Goal: Transaction & Acquisition: Download file/media

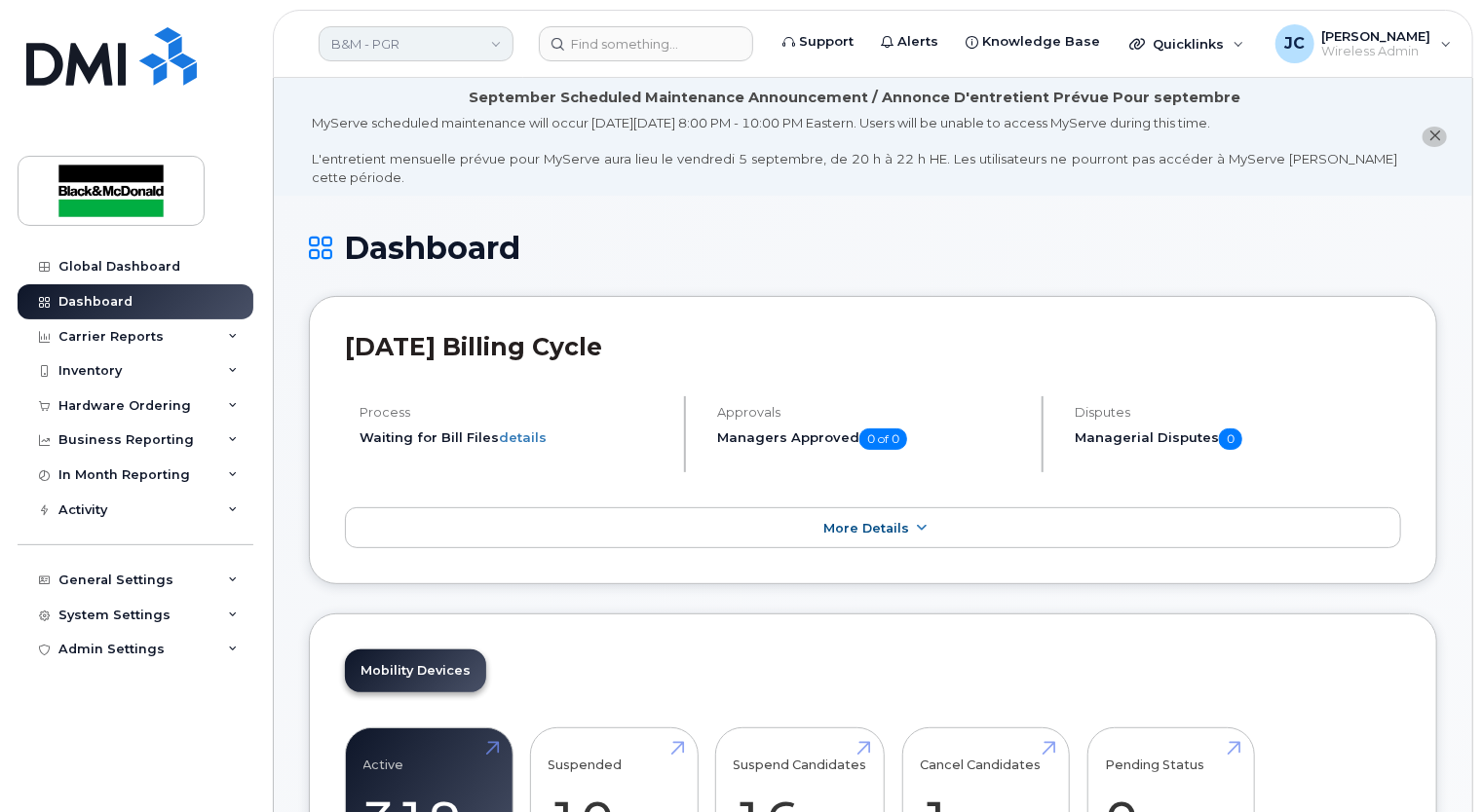
click at [493, 45] on link "B&M - PGR" at bounding box center [415, 44] width 194 height 35
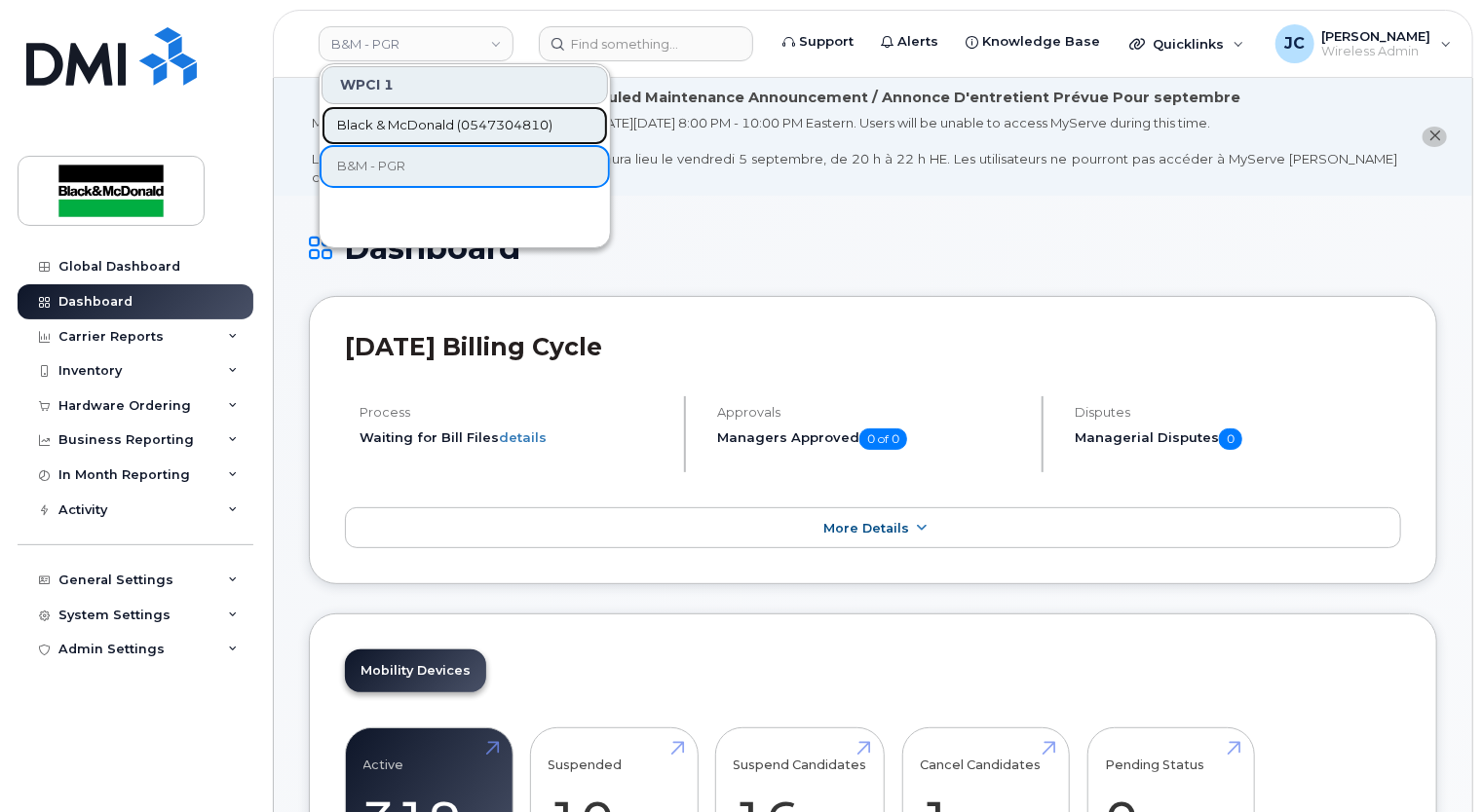
click at [487, 123] on span "Black & McDonald (0547304810)" at bounding box center [444, 126] width 215 height 20
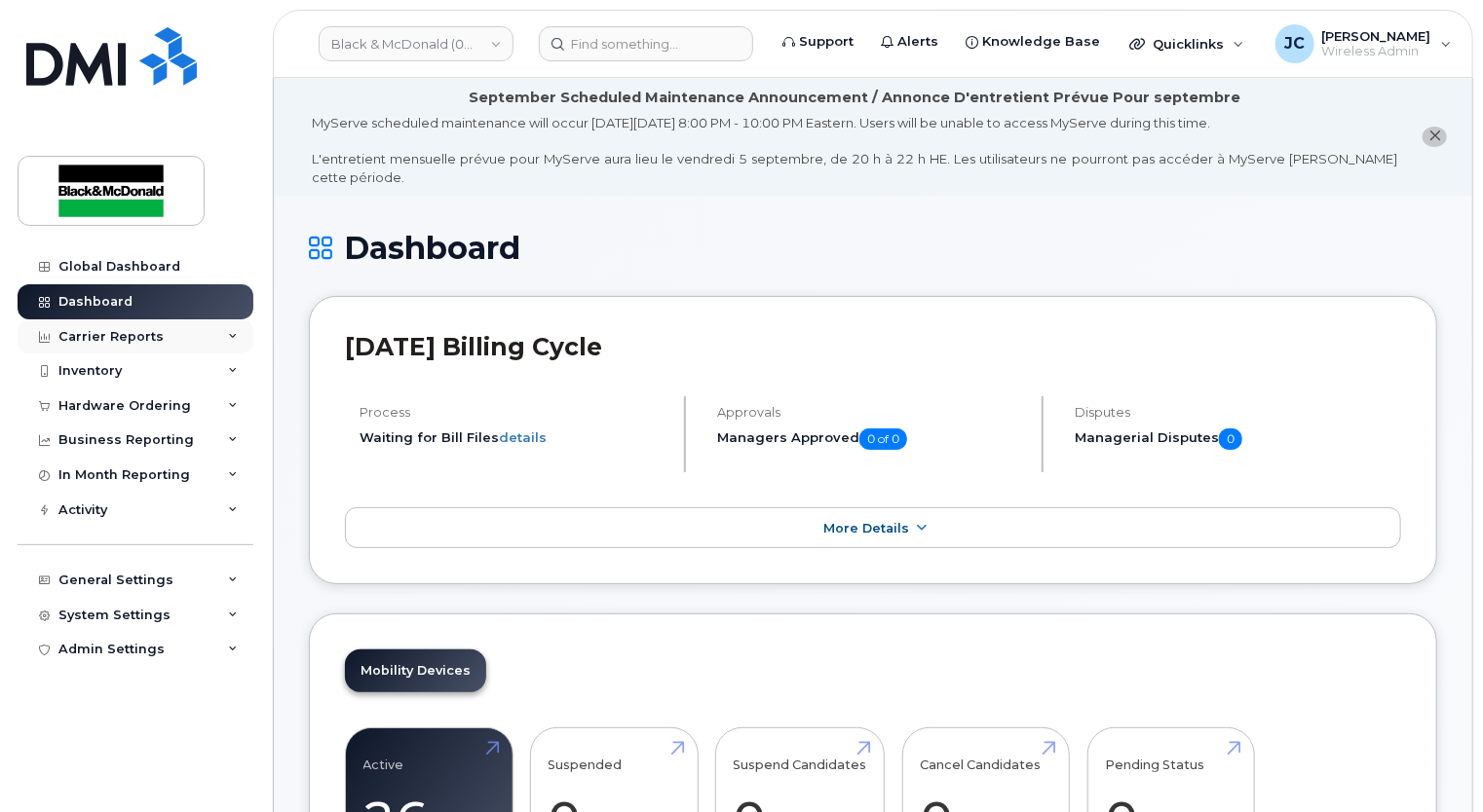
click at [131, 336] on div "Carrier Reports" at bounding box center [111, 337] width 105 height 16
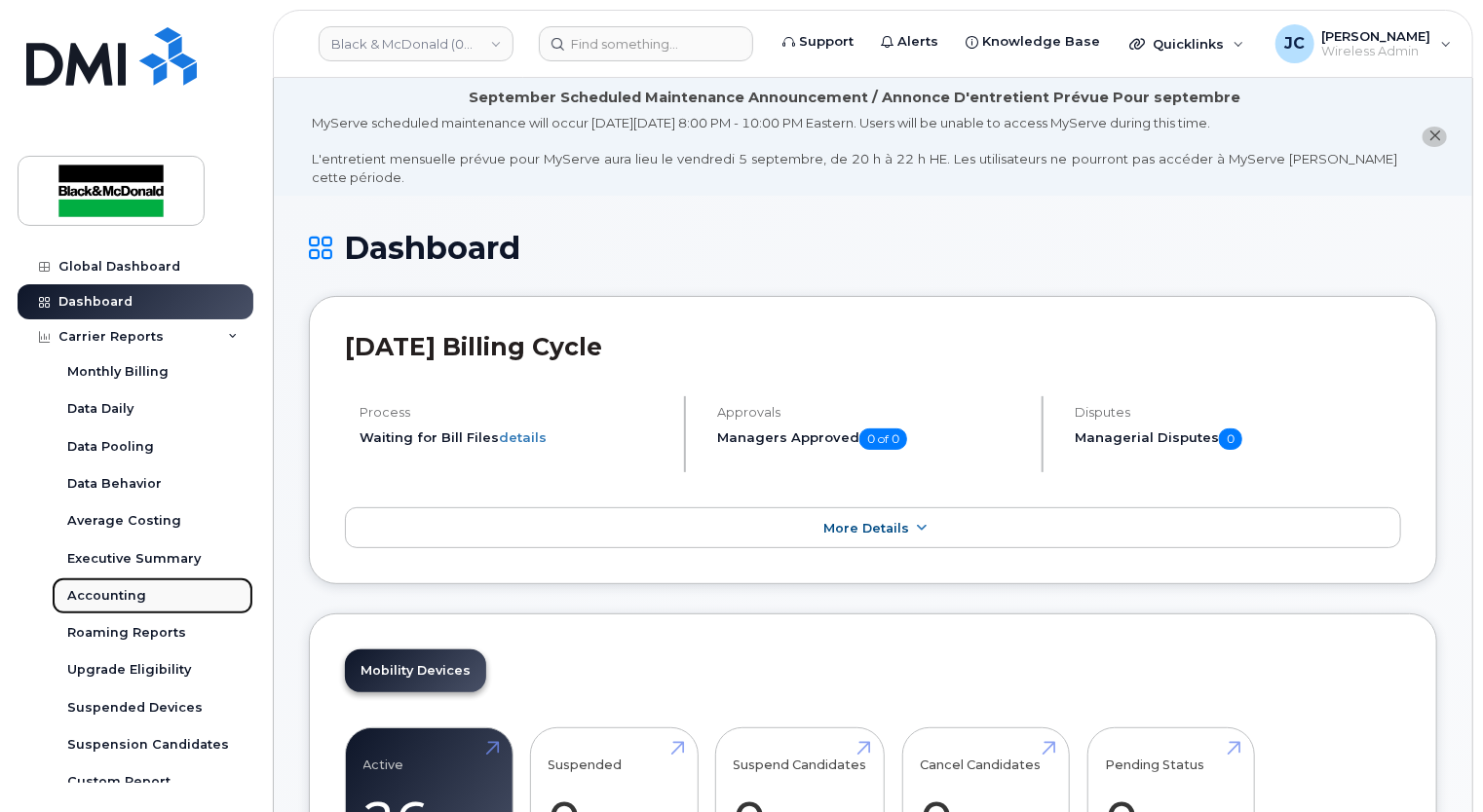
click at [141, 602] on div "Accounting" at bounding box center [106, 596] width 79 height 18
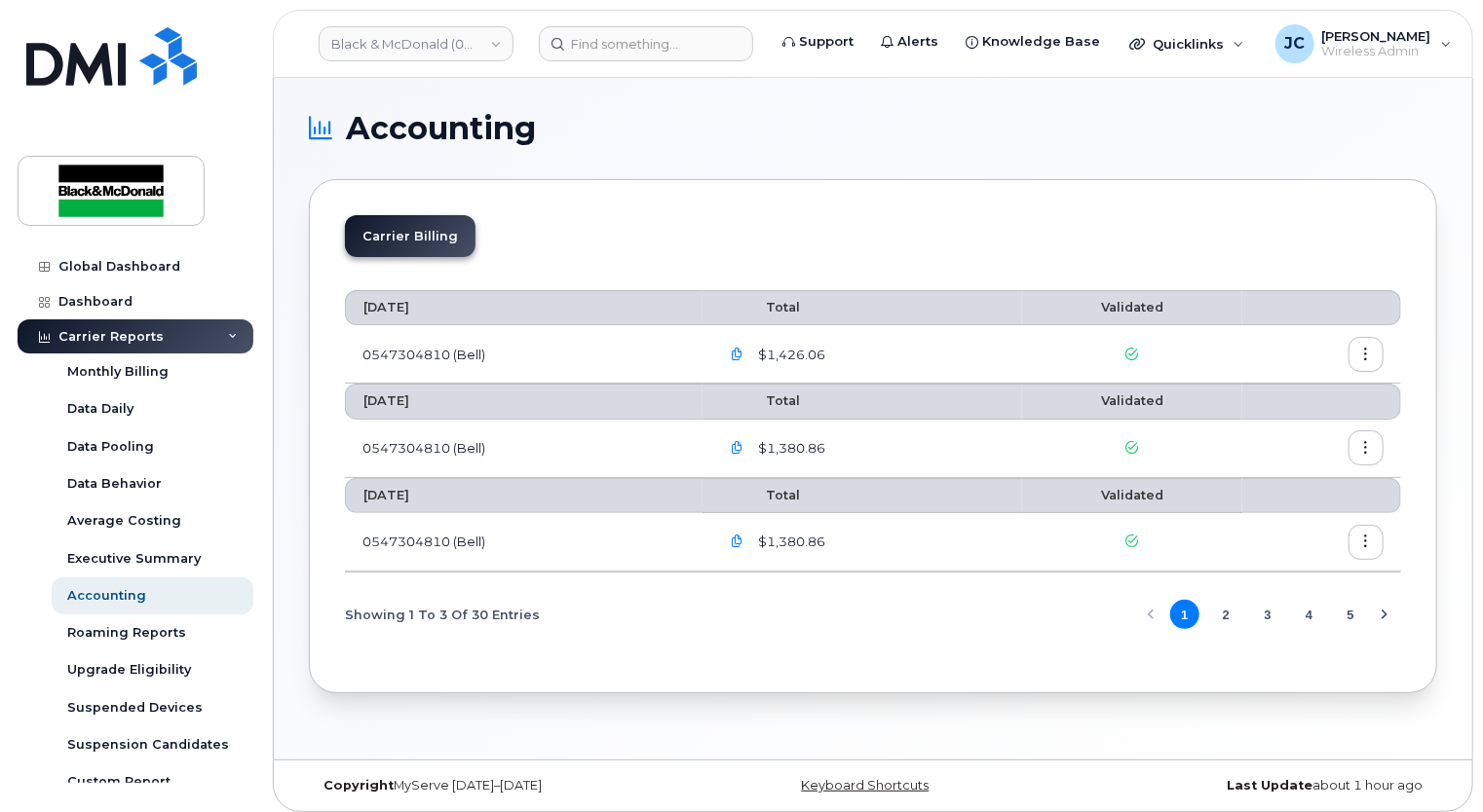
click at [1365, 353] on icon "button" at bounding box center [1366, 354] width 13 height 13
click at [1270, 392] on span "Details" at bounding box center [1267, 396] width 54 height 18
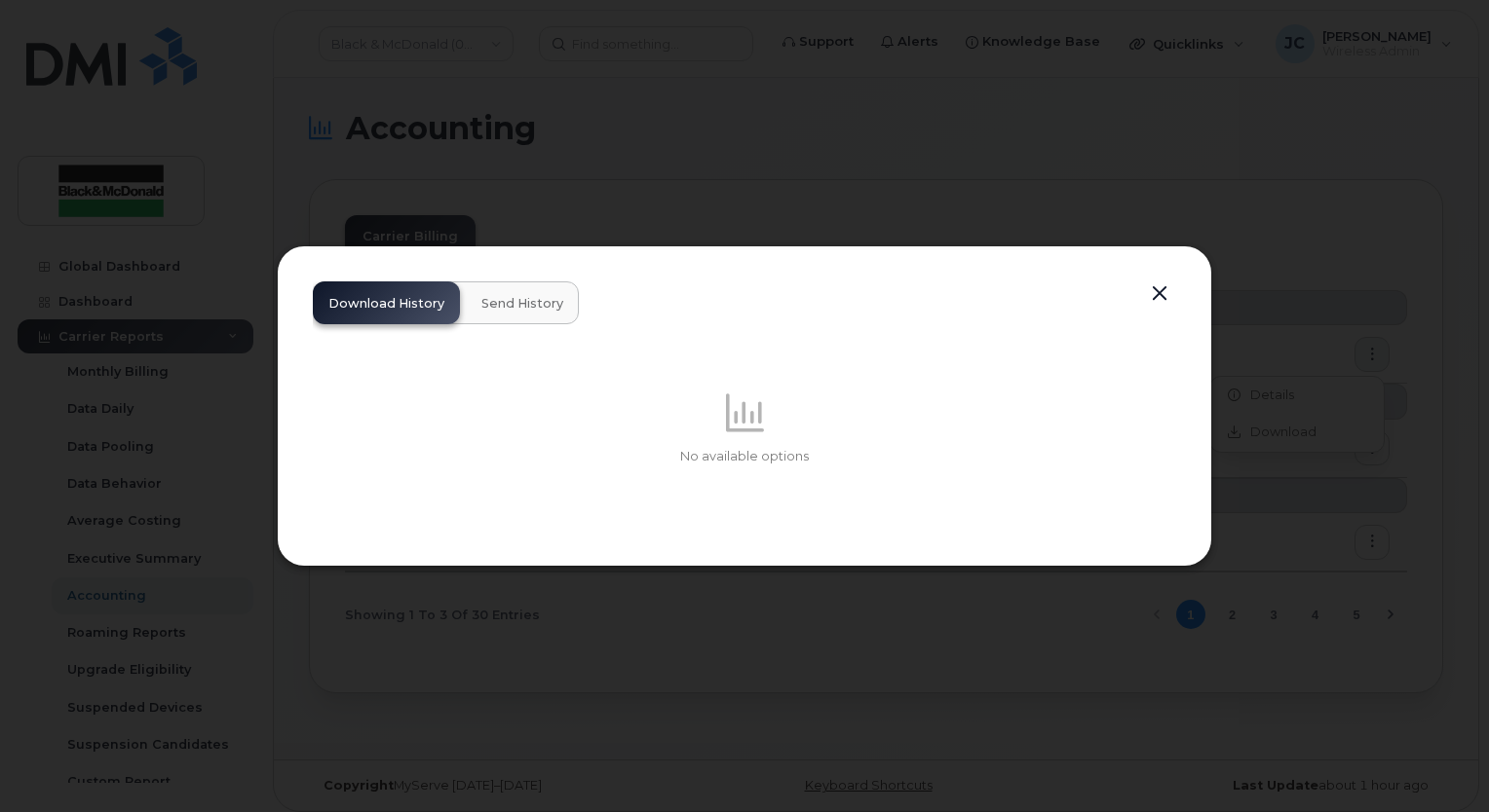
click at [1158, 288] on button "button" at bounding box center [1160, 295] width 29 height 27
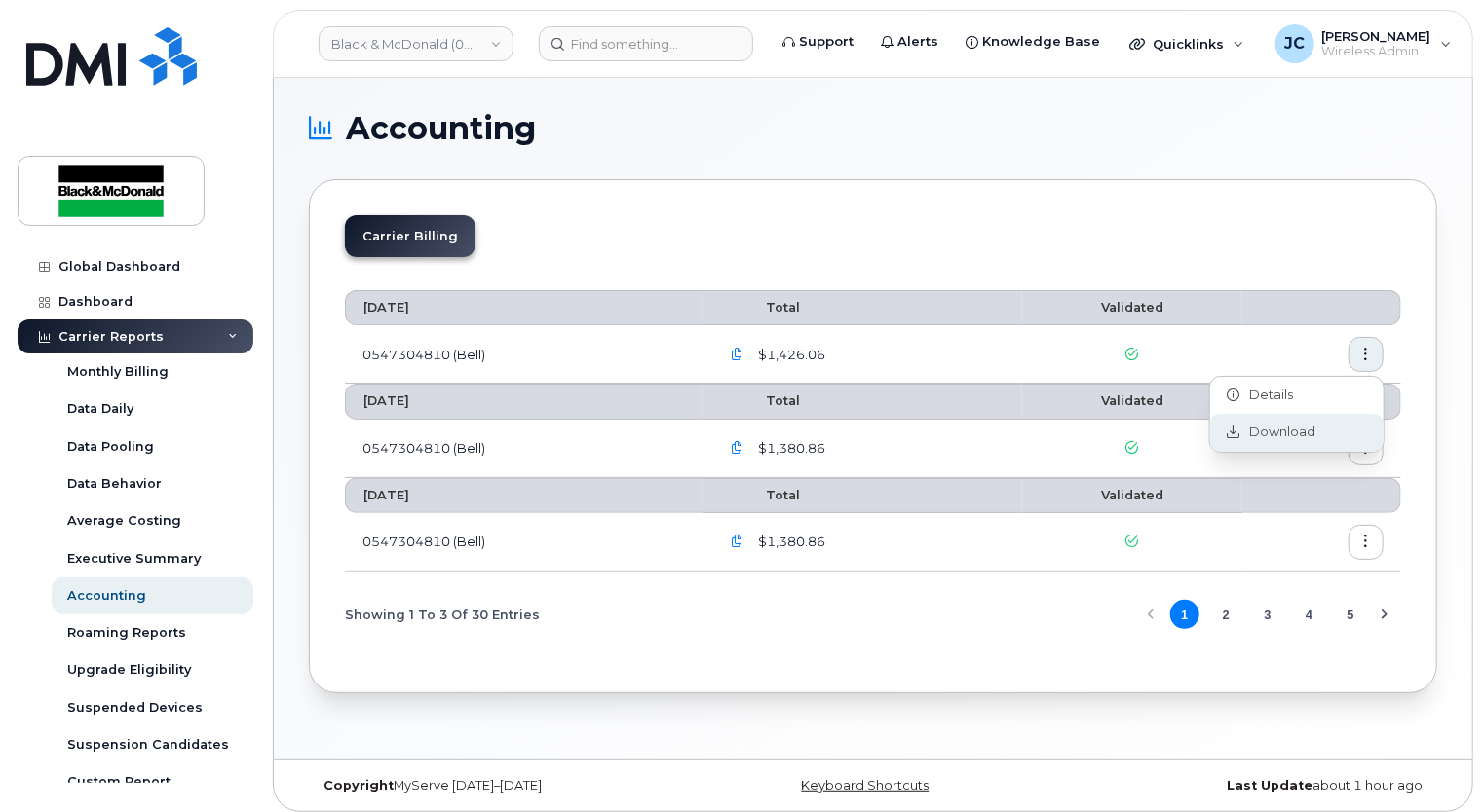
click at [1298, 435] on span "Download" at bounding box center [1278, 433] width 76 height 18
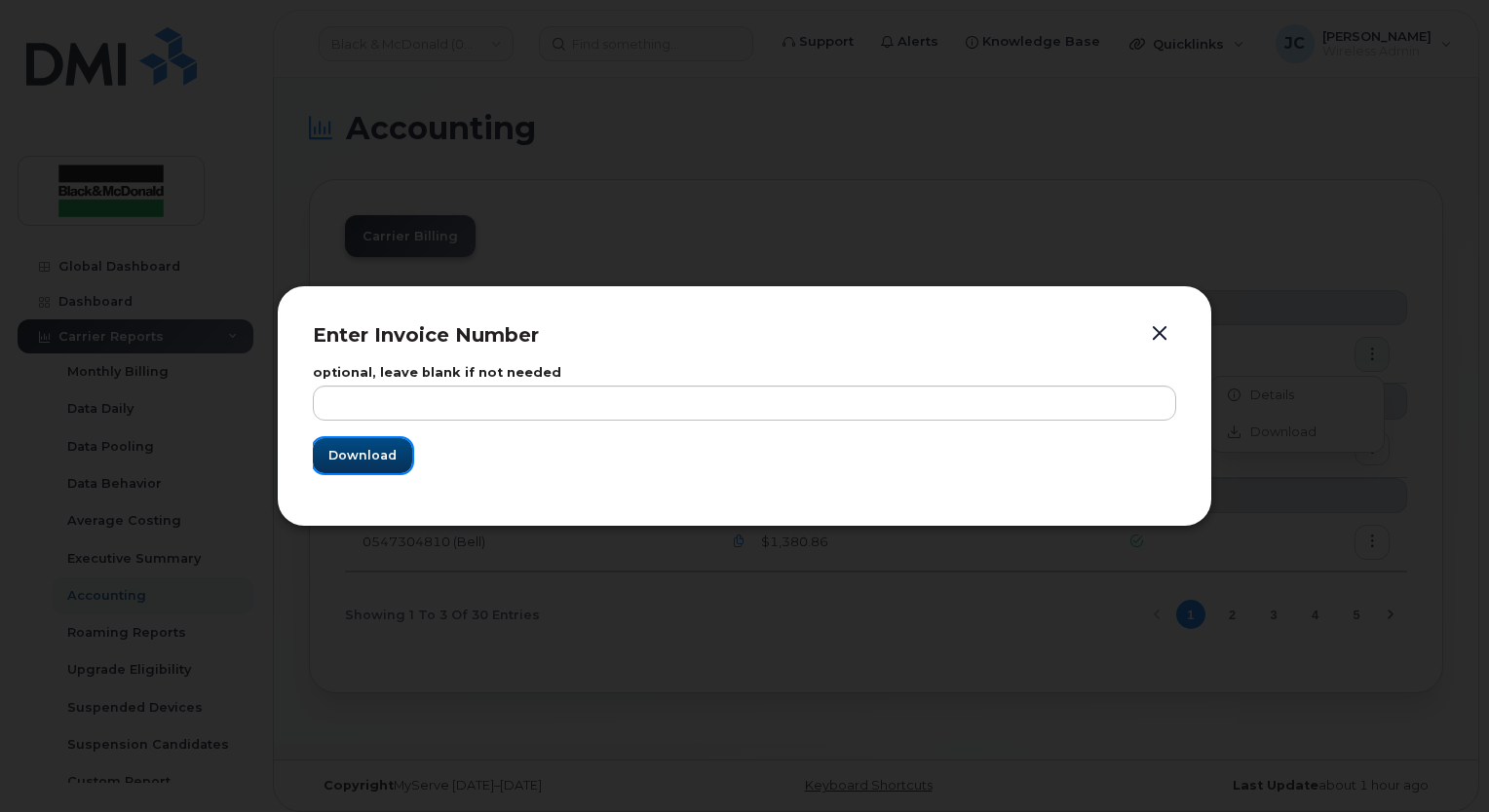
click at [374, 449] on span "Download" at bounding box center [361, 455] width 68 height 19
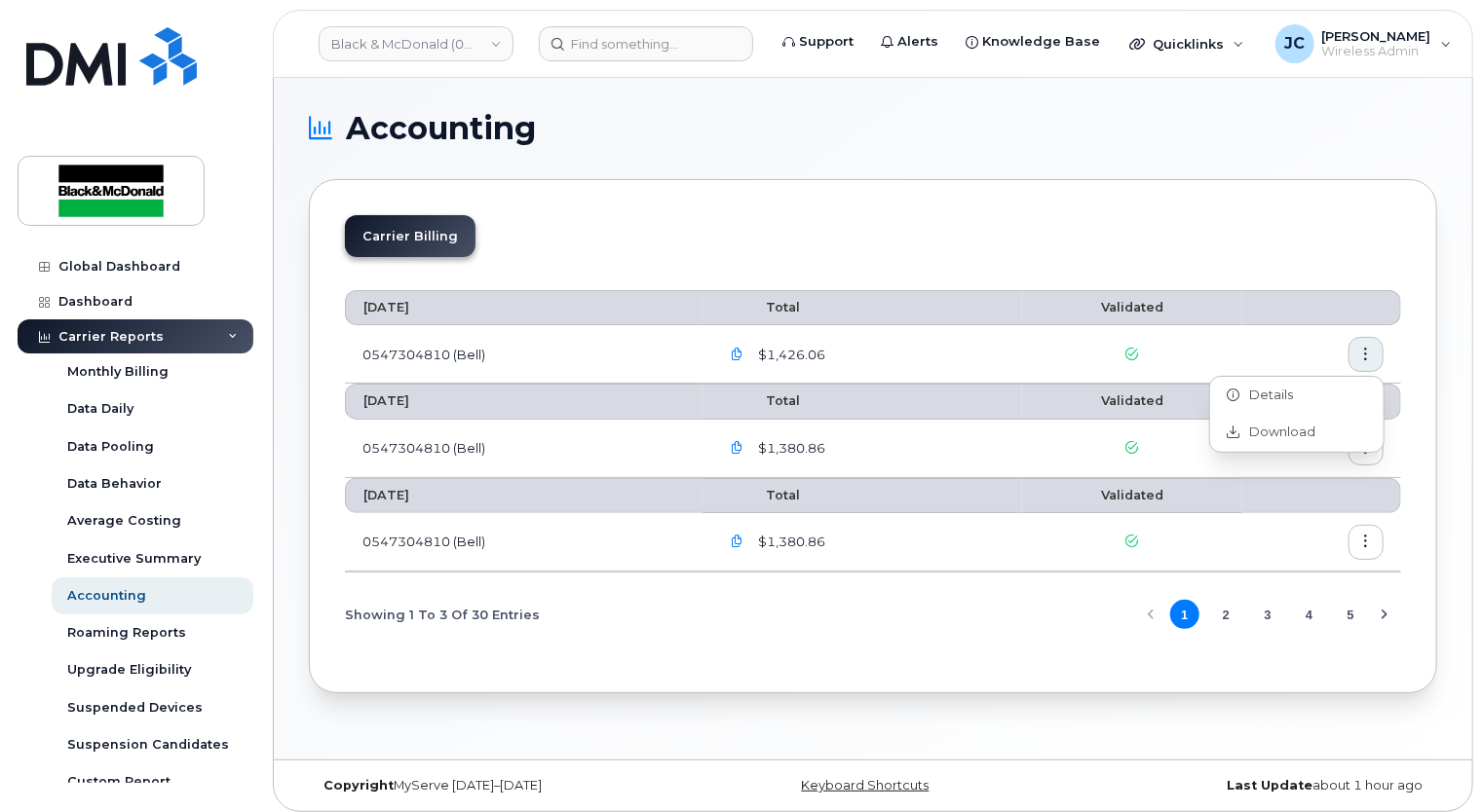
click at [1423, 152] on section "Accounting Carrier Billing August 2025 Total Validated 0547304810 (Bell) $1,426…" at bounding box center [873, 403] width 1128 height 580
click at [743, 352] on icon "button" at bounding box center [737, 354] width 13 height 13
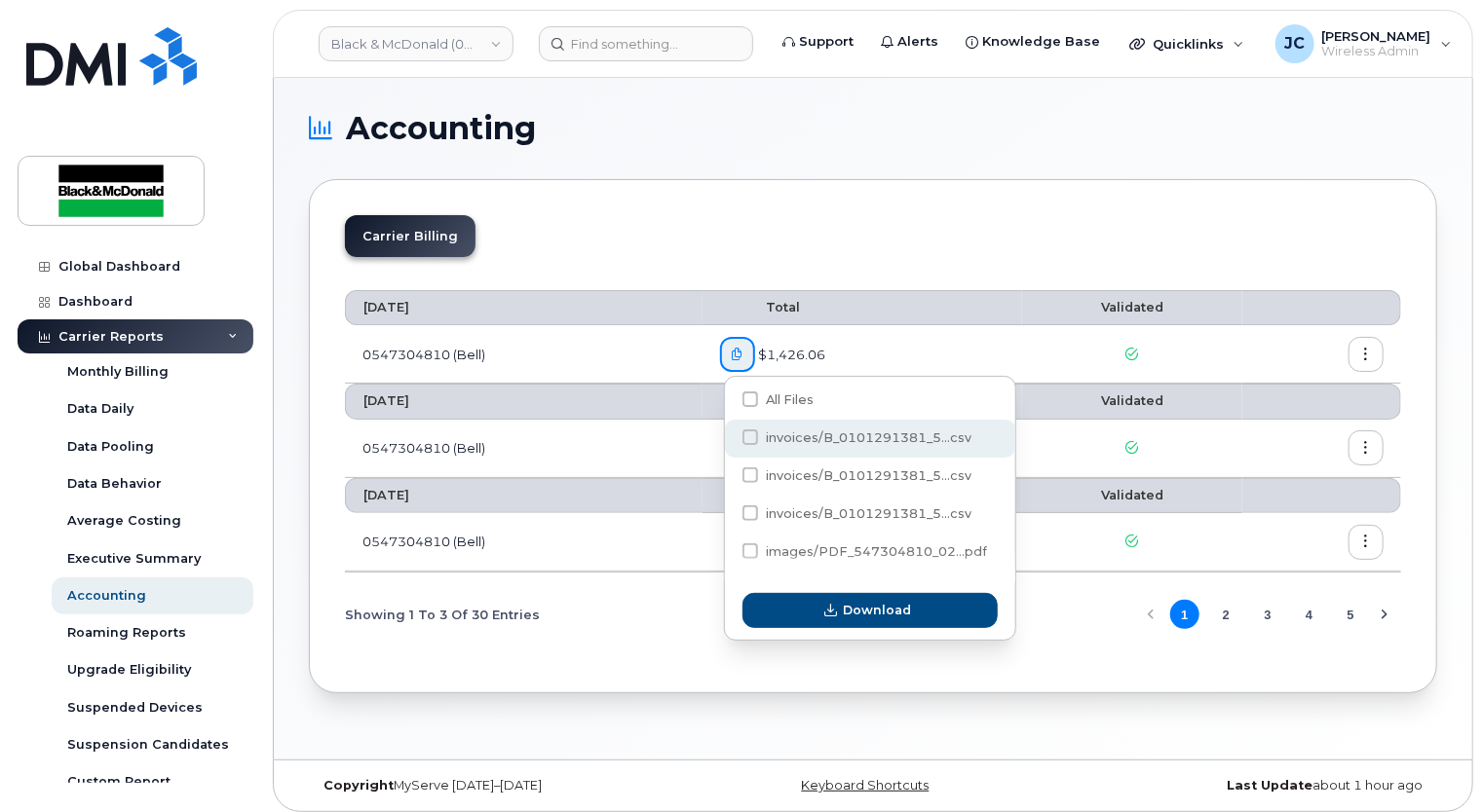
click at [748, 433] on span at bounding box center [750, 438] width 16 height 16
click at [729, 433] on input "invoices/B_0101291381_5...csv" at bounding box center [724, 438] width 10 height 10
checkbox input "true"
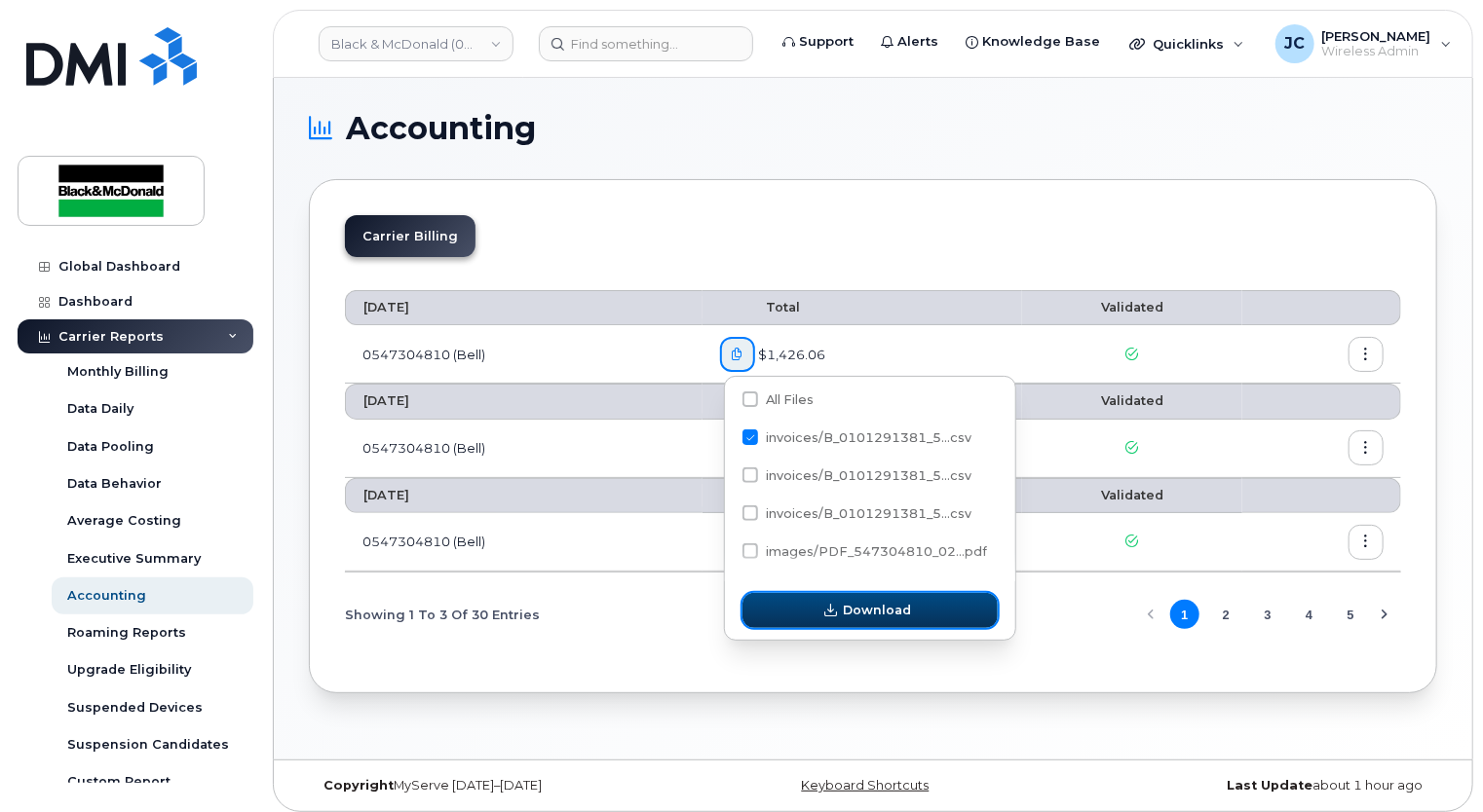
click at [914, 625] on button "Download" at bounding box center [870, 611] width 255 height 35
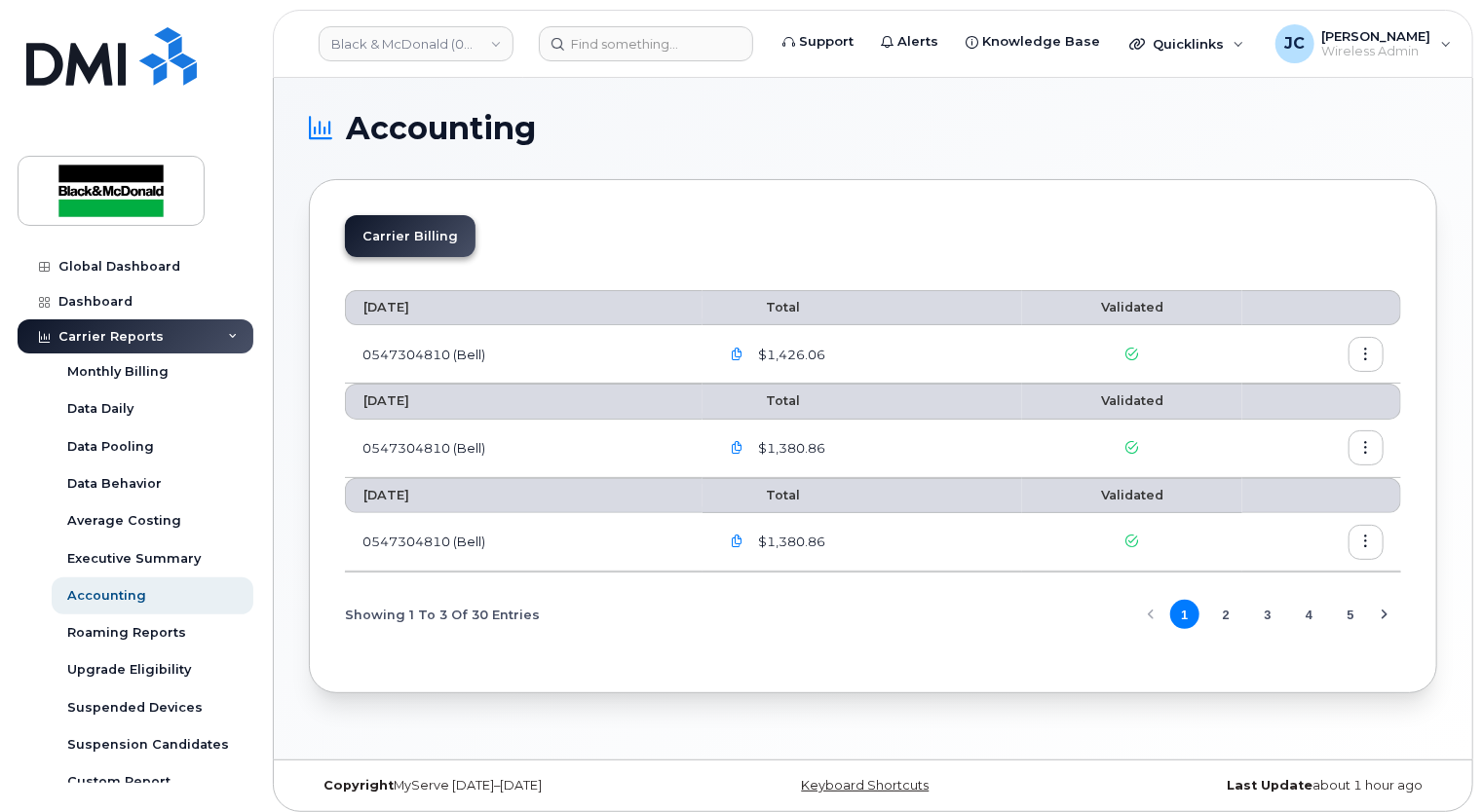
scroll to position [9, 0]
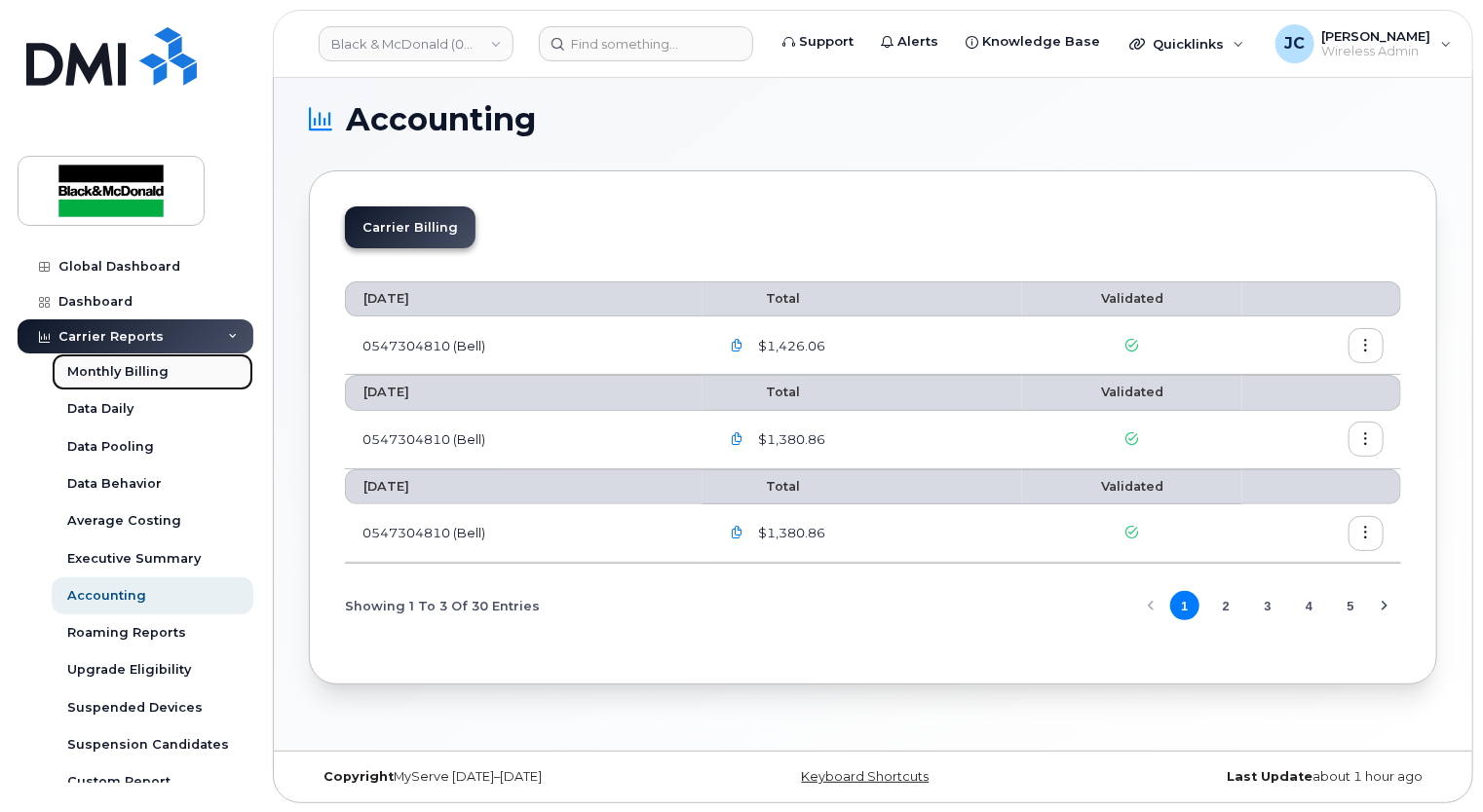
click at [108, 371] on div "Monthly Billing" at bounding box center [117, 372] width 101 height 18
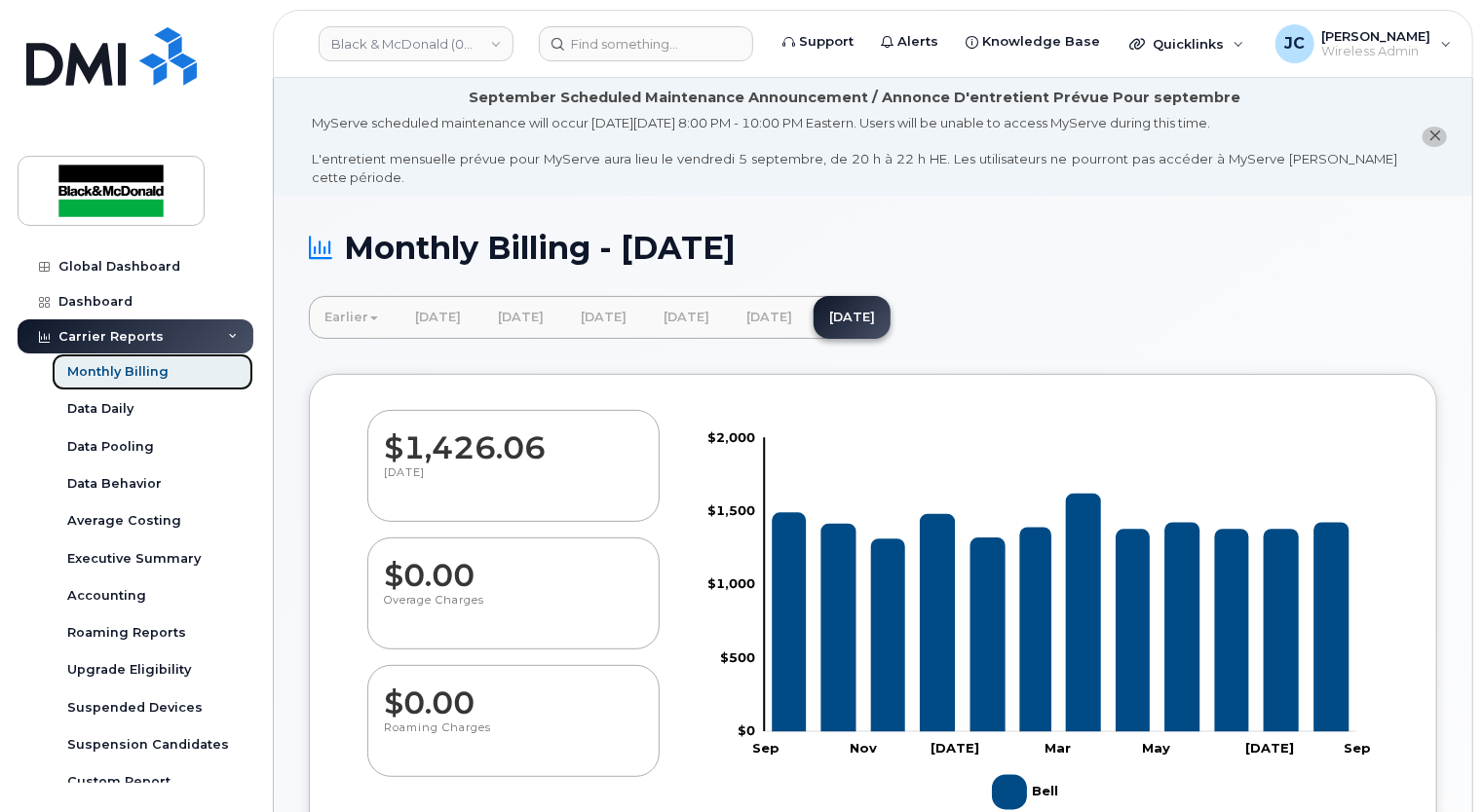
click at [155, 365] on div "Monthly Billing" at bounding box center [117, 372] width 101 height 18
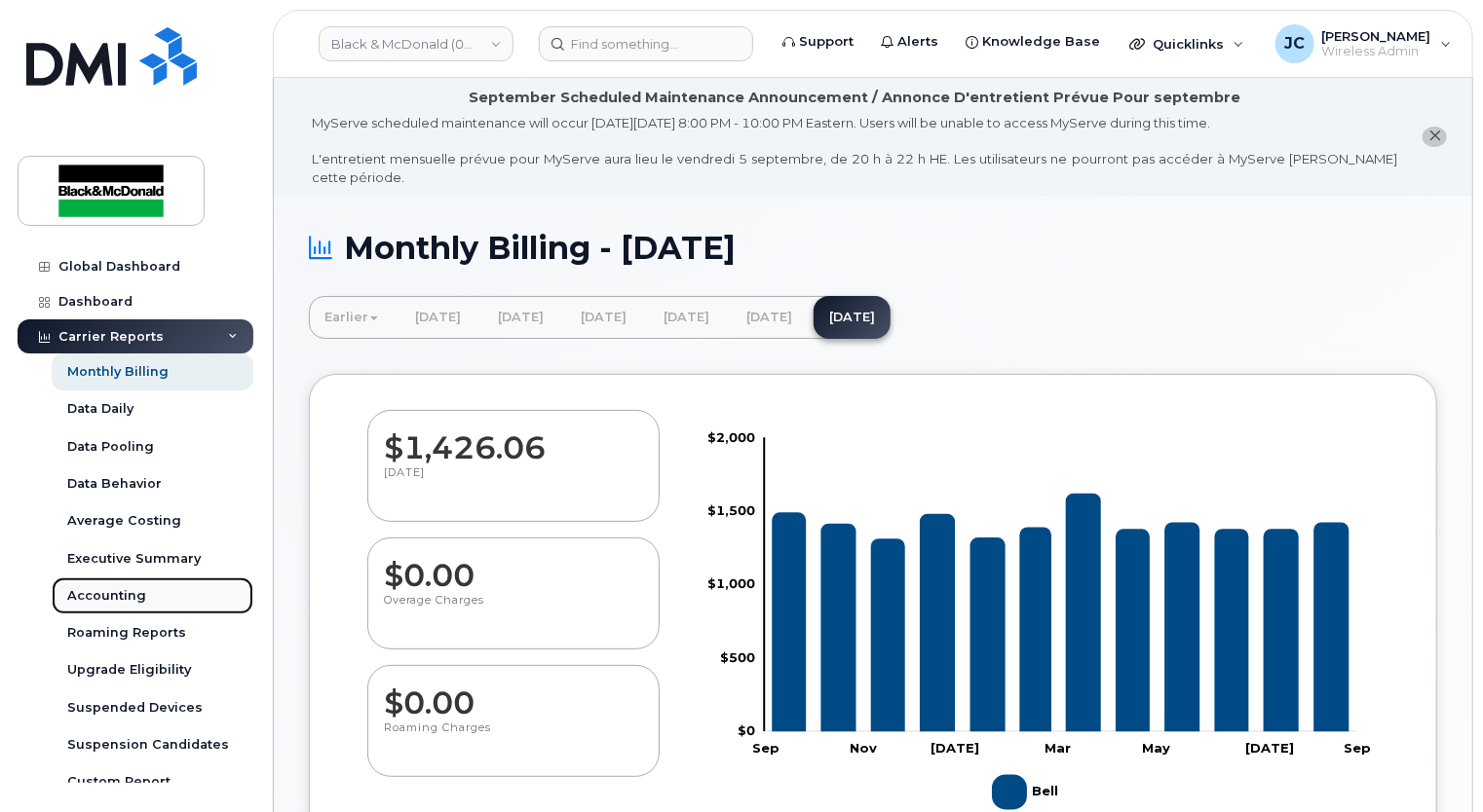
click at [129, 598] on div "Accounting" at bounding box center [106, 596] width 79 height 18
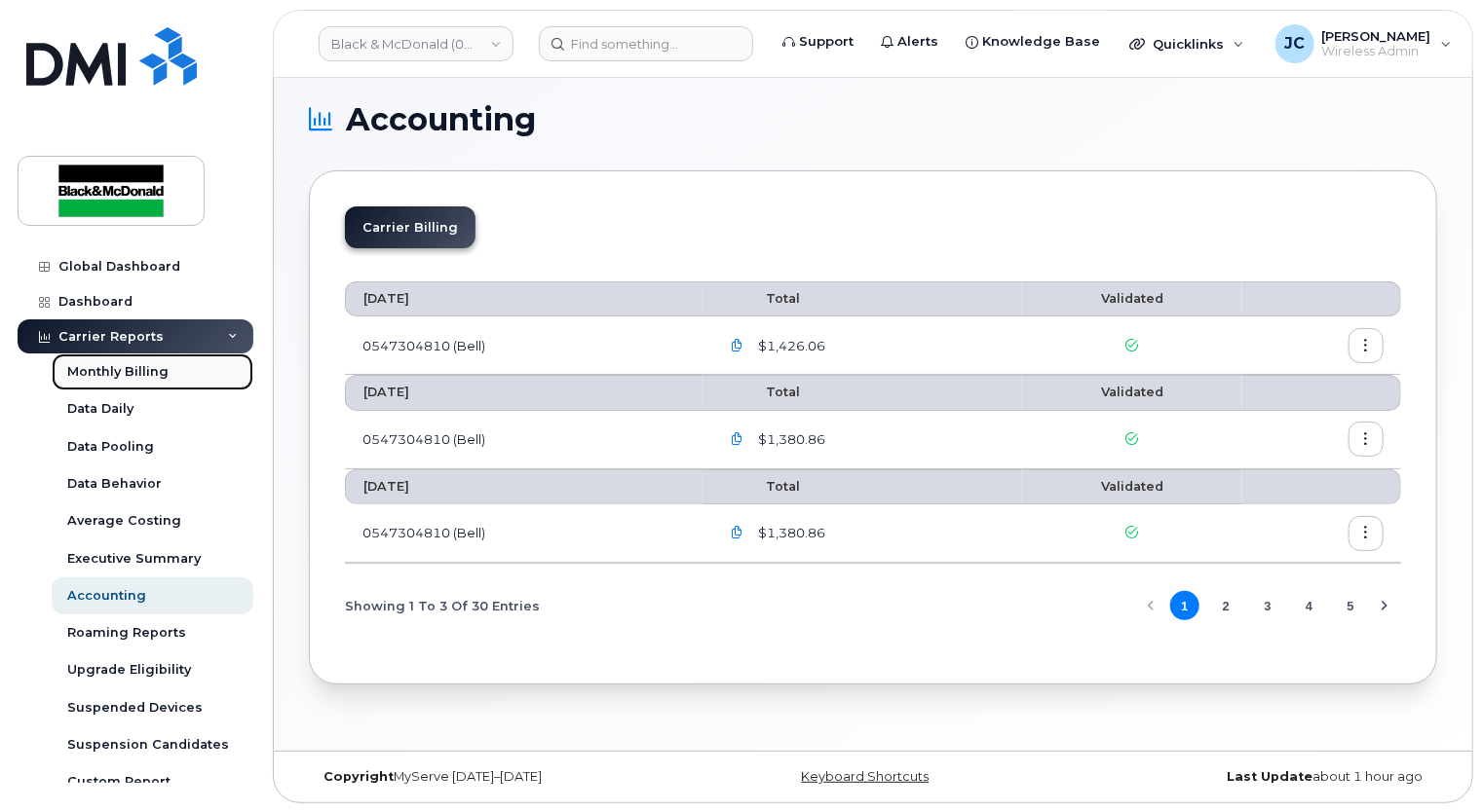
click at [134, 375] on div "Monthly Billing" at bounding box center [117, 372] width 101 height 18
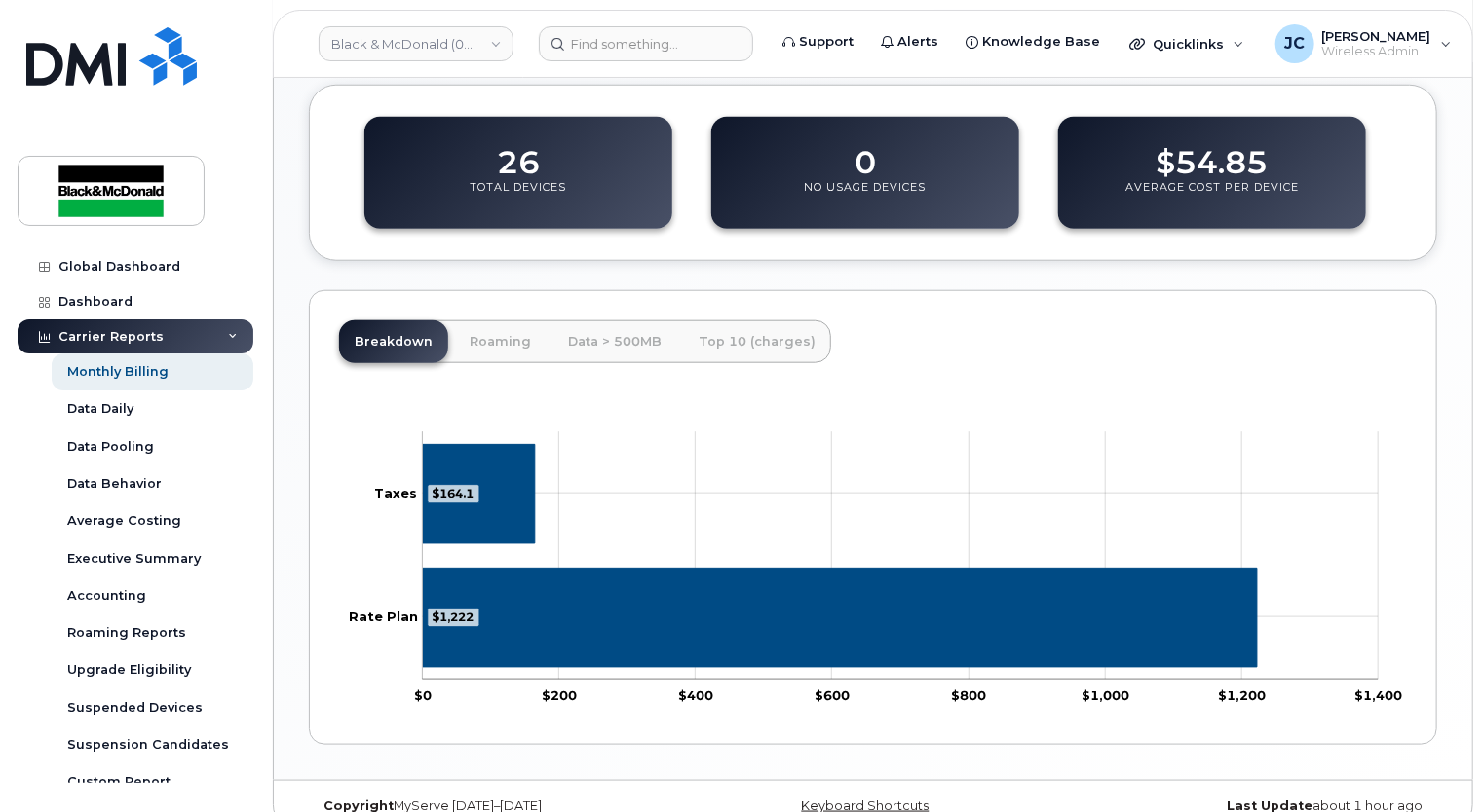
scroll to position [807, 0]
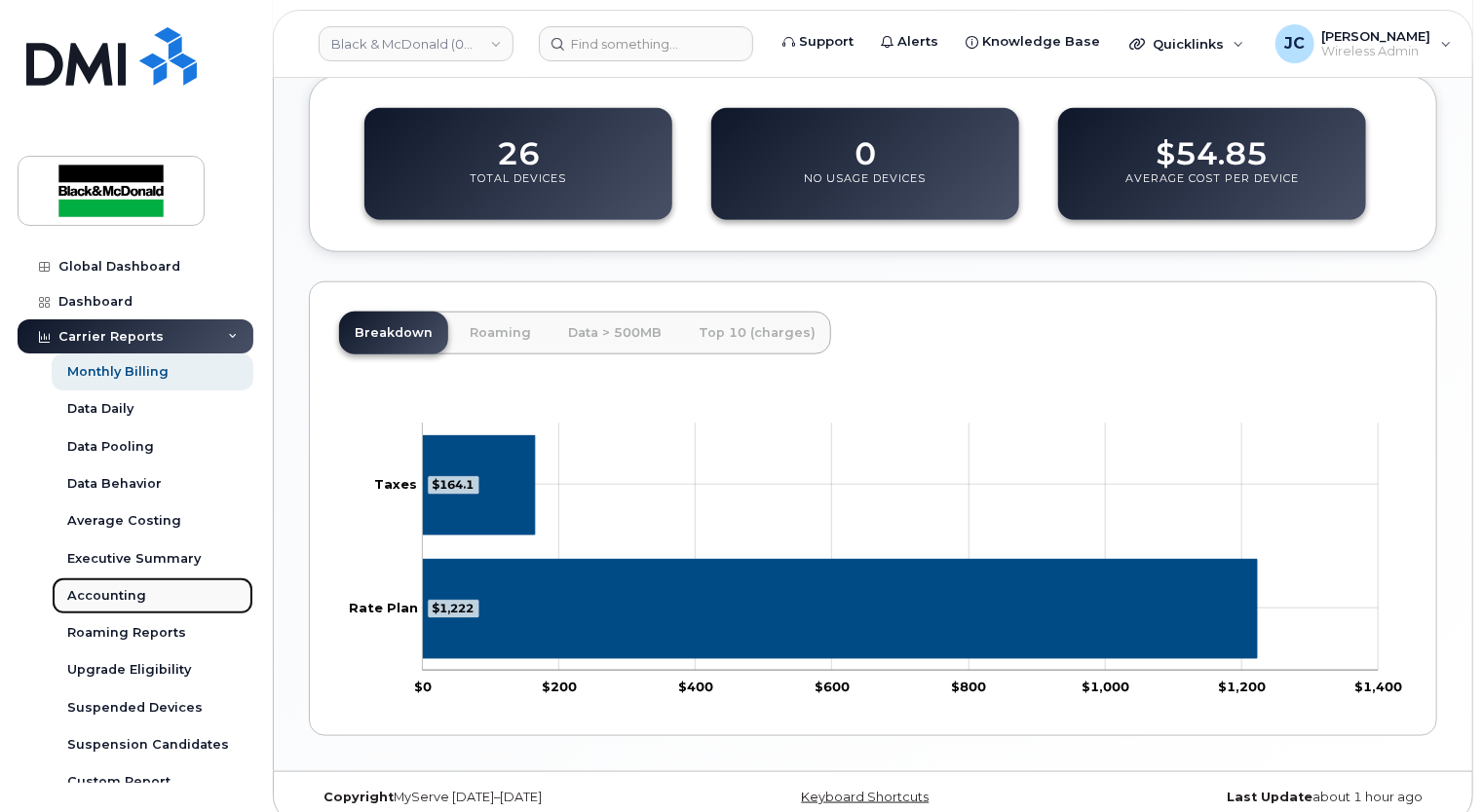
click at [101, 591] on div "Accounting" at bounding box center [106, 596] width 79 height 18
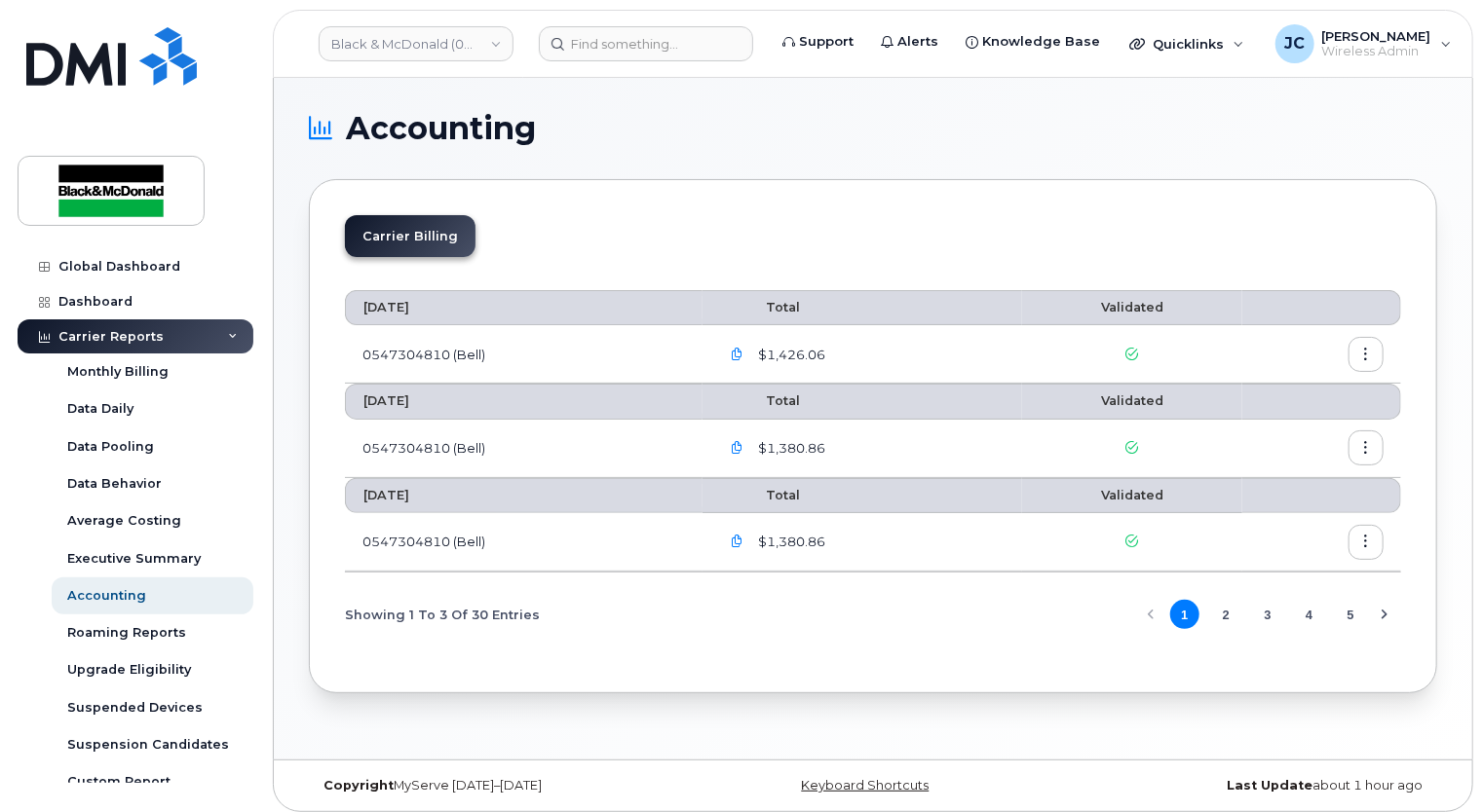
click at [414, 346] on td "0547304810 (Bell)" at bounding box center [523, 354] width 357 height 59
click at [792, 350] on span "$1,426.06" at bounding box center [791, 354] width 71 height 19
click at [741, 352] on icon "button" at bounding box center [737, 354] width 13 height 13
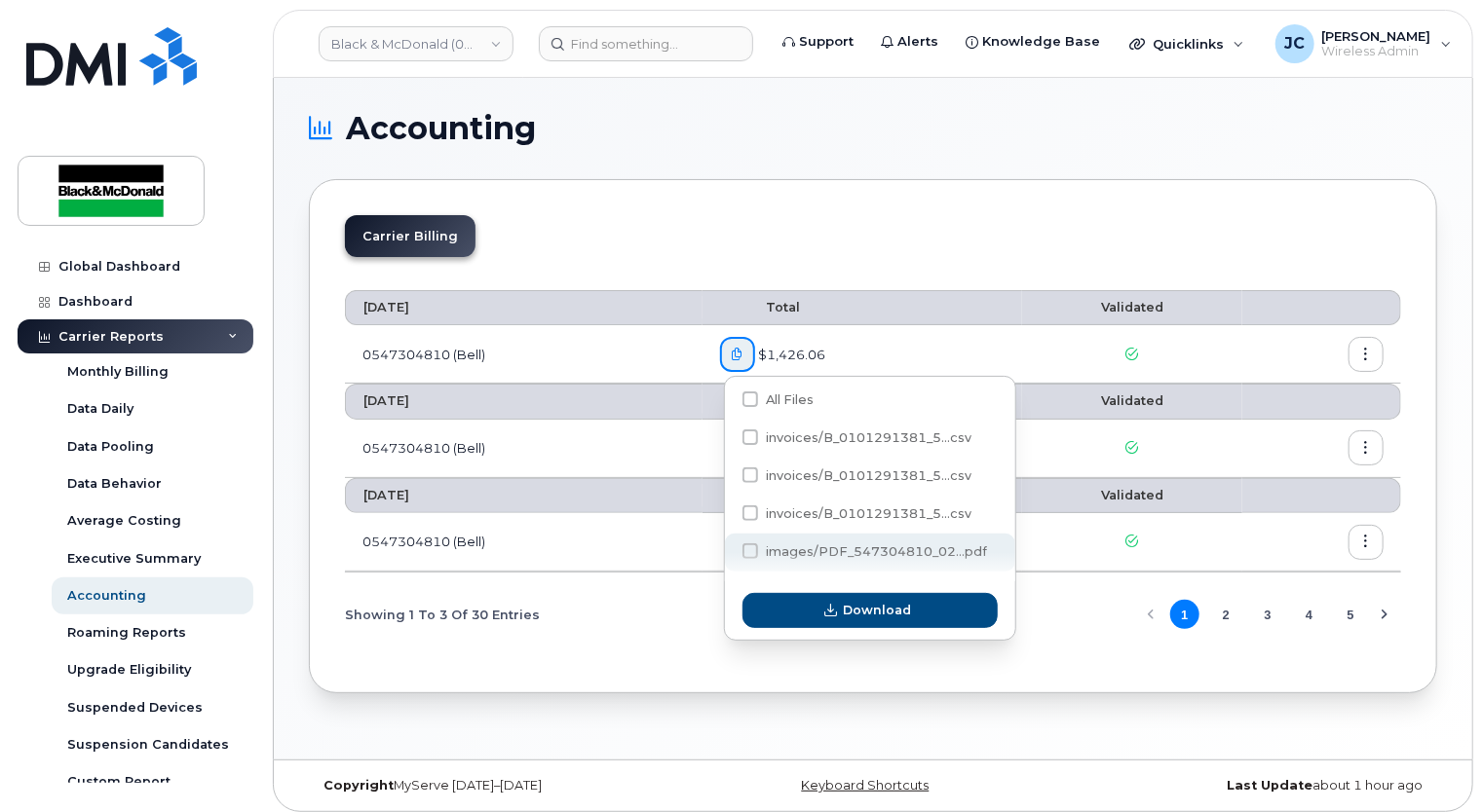
click at [753, 543] on div "images/PDF_547304810_02...pdf" at bounding box center [870, 553] width 291 height 38
checkbox input "true"
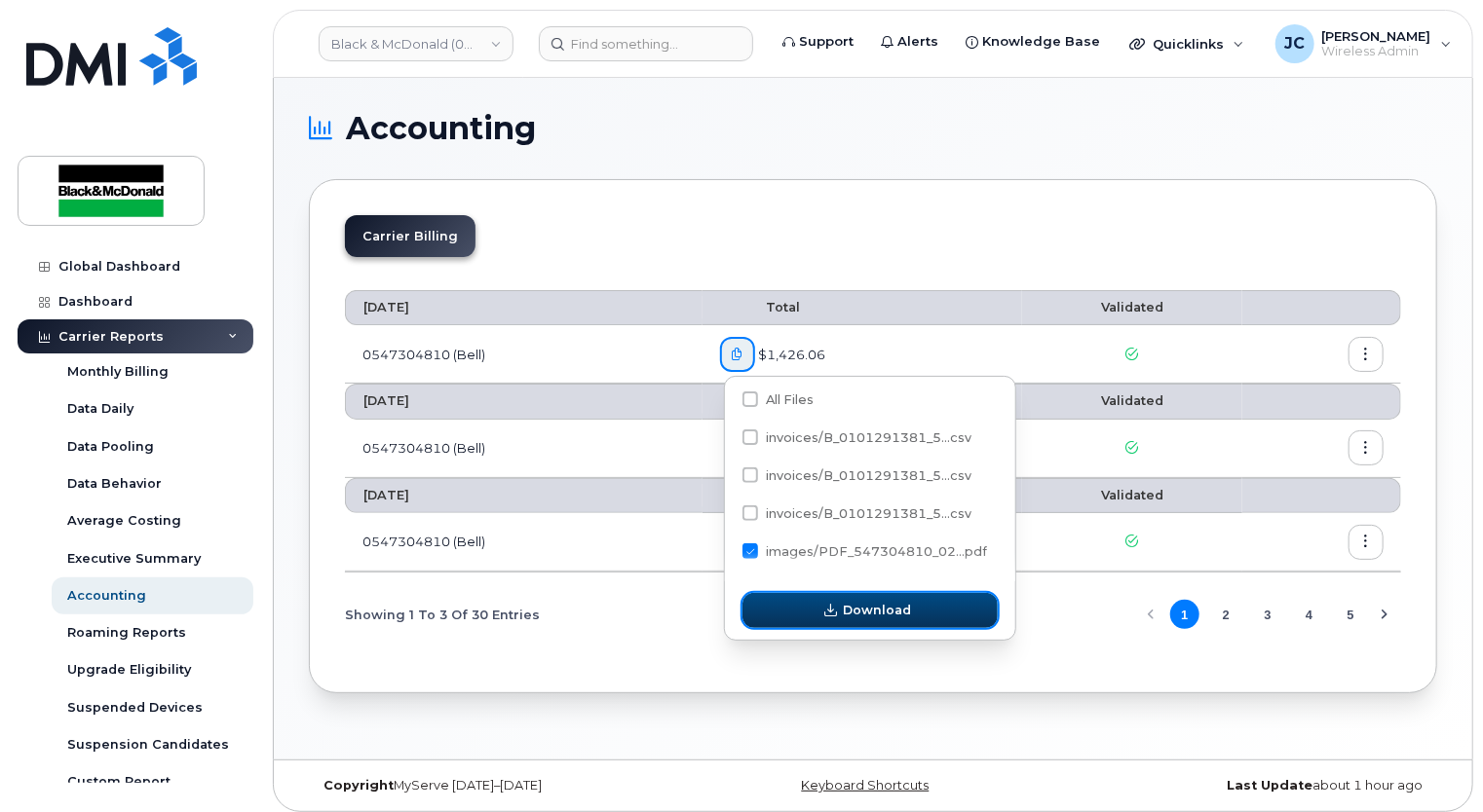
click at [858, 604] on span "Download" at bounding box center [876, 610] width 68 height 19
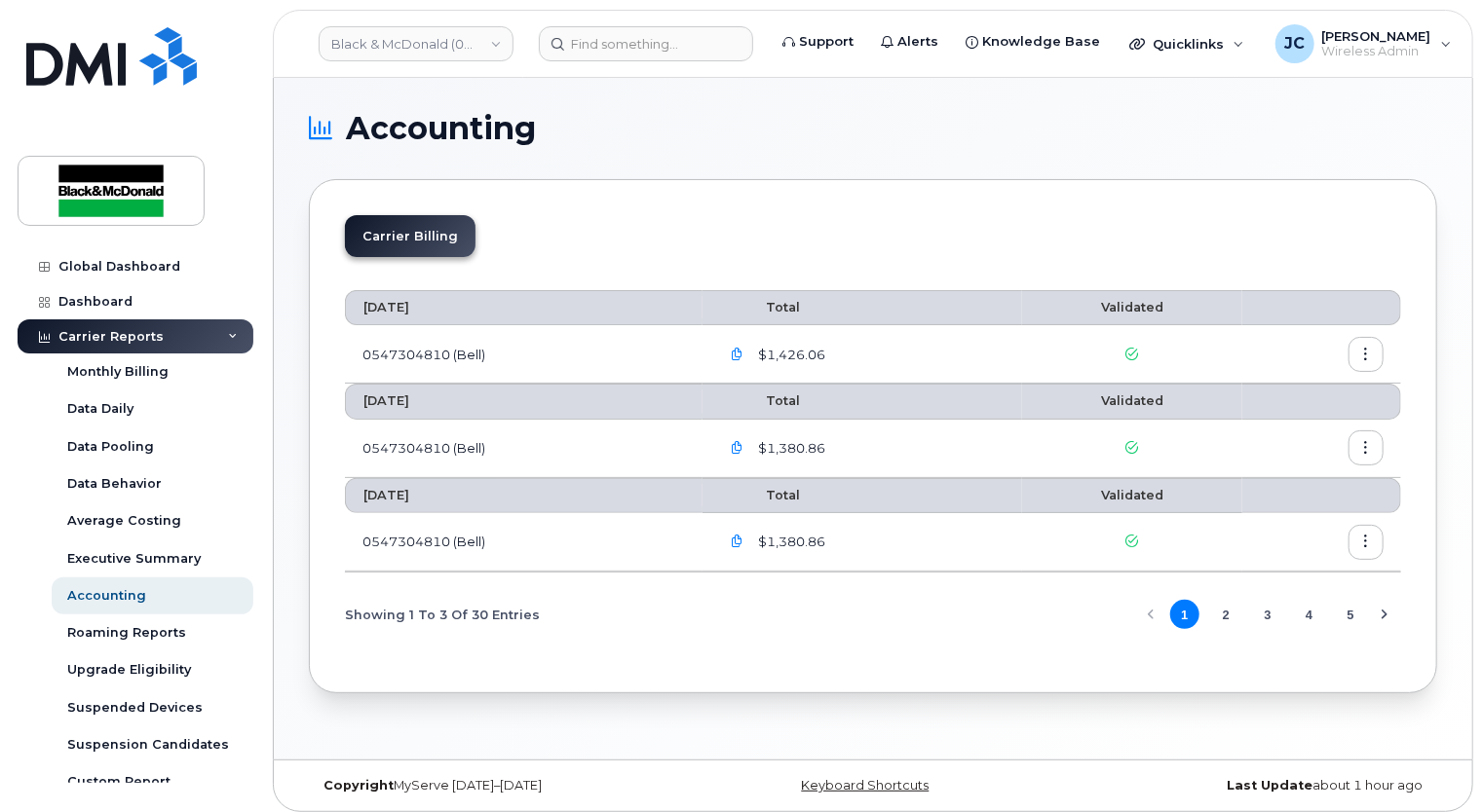
click at [739, 349] on icon "button" at bounding box center [737, 354] width 13 height 13
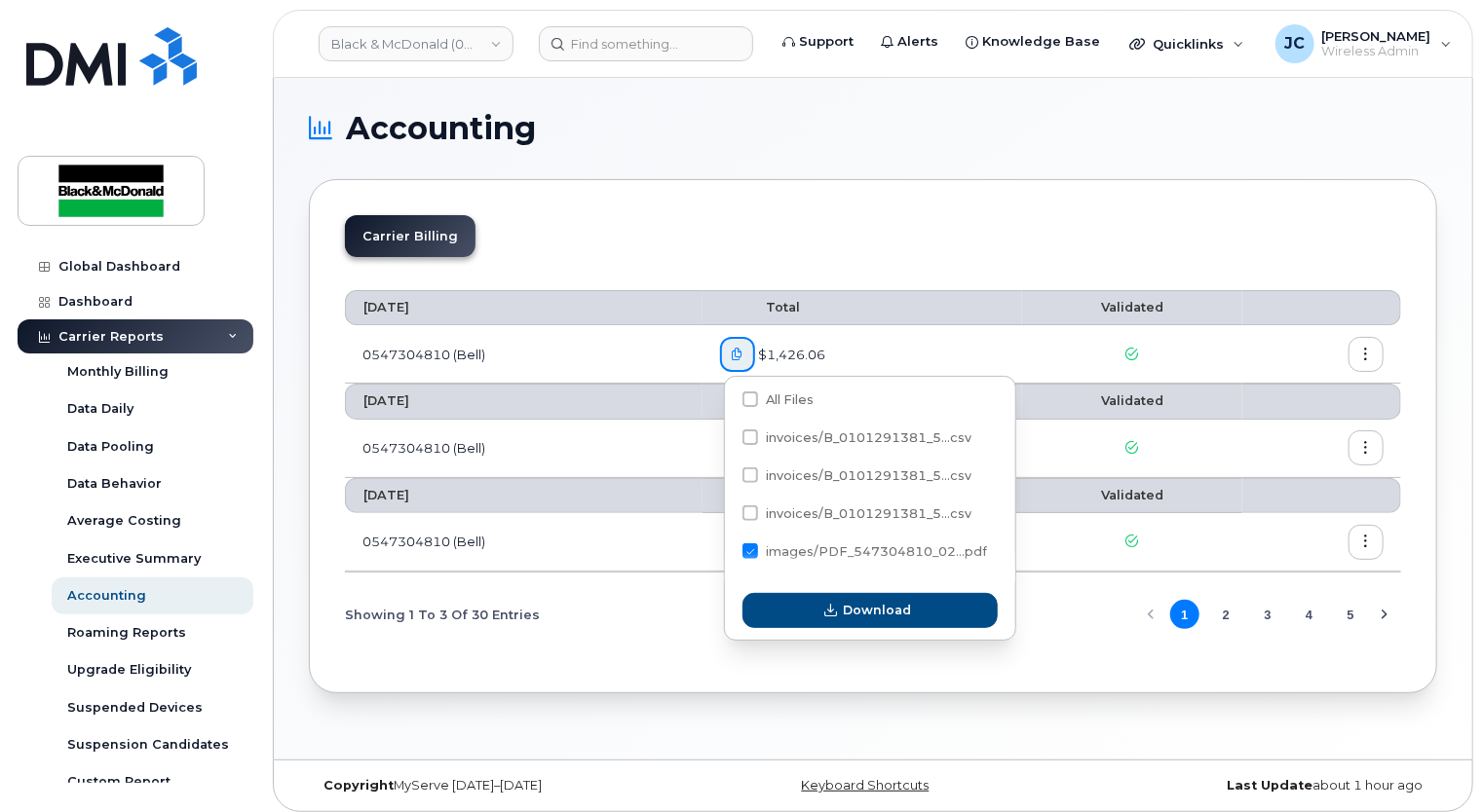
drag, startPoint x: 1078, startPoint y: 138, endPoint x: 1068, endPoint y: 150, distance: 15.6
click at [1070, 148] on section "Accounting Carrier Billing [DATE] Total Validated 0547304810 (Bell) $1,426.[DAT…" at bounding box center [873, 403] width 1128 height 580
